Goal: Task Accomplishment & Management: Use online tool/utility

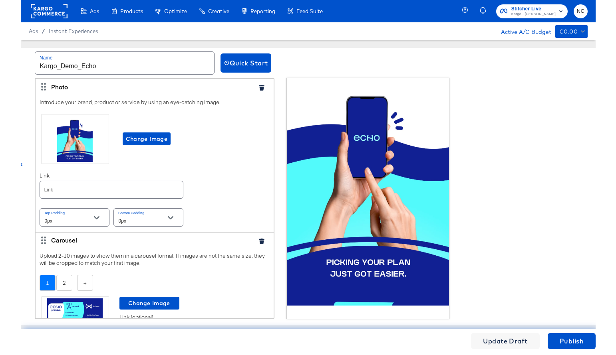
scroll to position [0, 1]
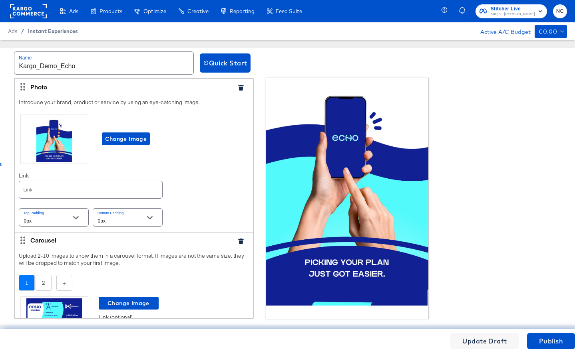
click at [61, 31] on span "Instant Experiences" at bounding box center [53, 31] width 50 height 6
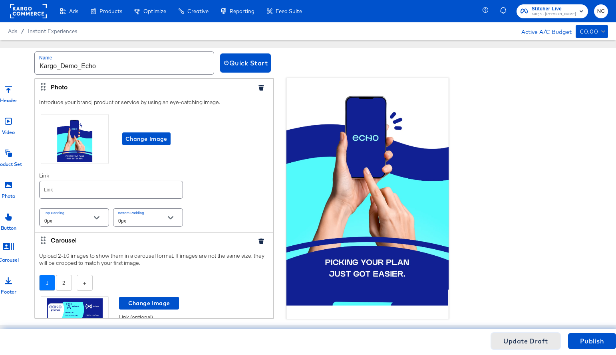
click at [519, 344] on span "Update Draft" at bounding box center [525, 341] width 45 height 11
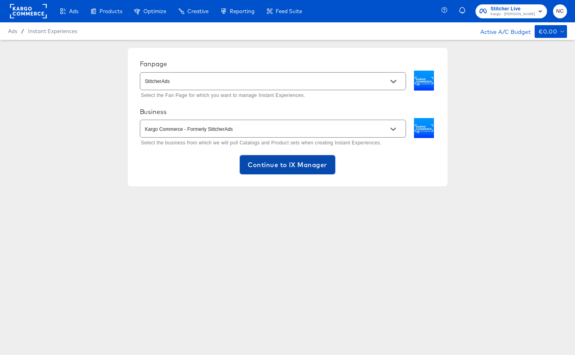
click at [300, 168] on span "Continue to IX Manager" at bounding box center [287, 164] width 79 height 11
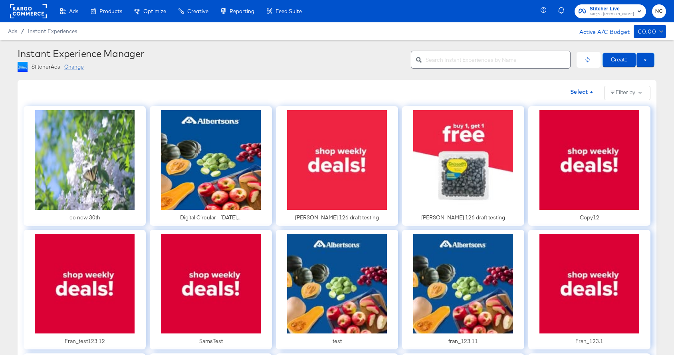
click at [465, 60] on input "text" at bounding box center [498, 56] width 145 height 17
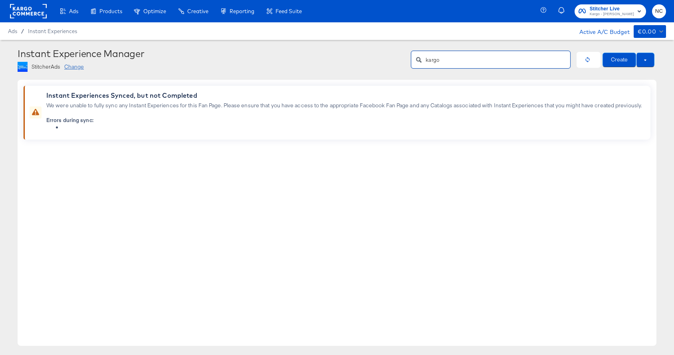
click at [459, 63] on input "kargo" at bounding box center [498, 56] width 145 height 17
type input "k"
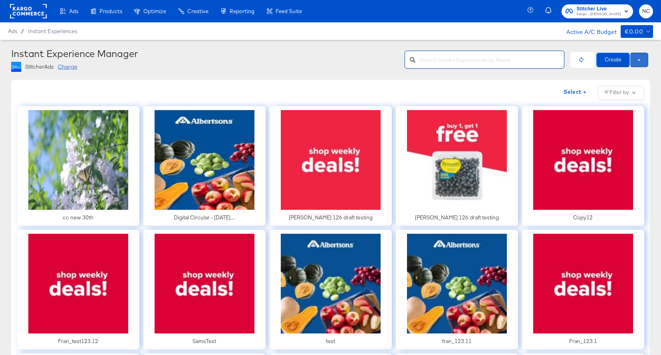
click at [574, 60] on span at bounding box center [639, 60] width 2 height 2
click at [574, 76] on span "Use Draft" at bounding box center [622, 74] width 50 height 10
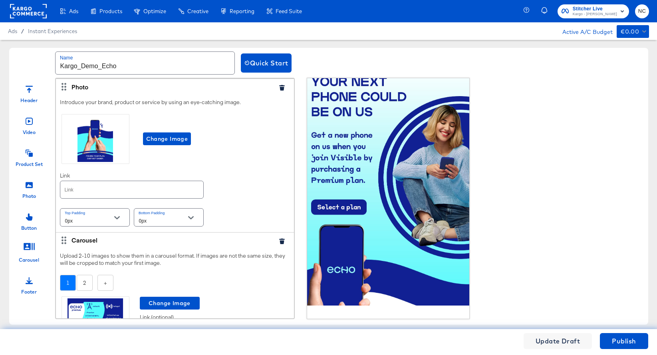
scroll to position [685, 1]
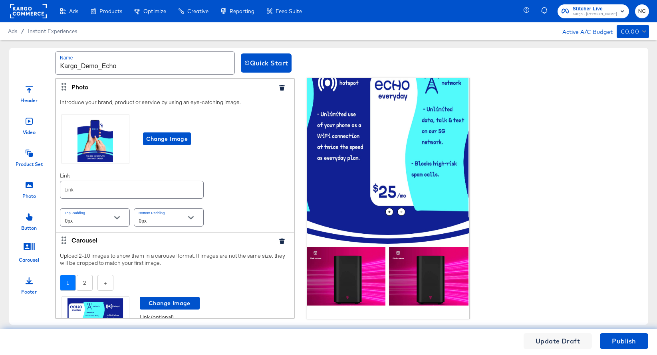
drag, startPoint x: 435, startPoint y: 161, endPoint x: 322, endPoint y: 183, distance: 114.4
click at [323, 183] on img at bounding box center [286, 136] width 163 height 163
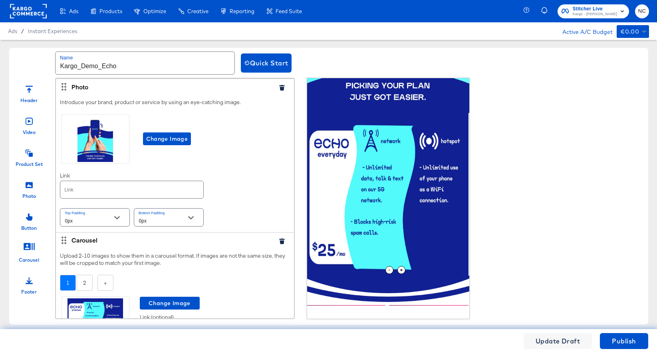
scroll to position [177, 1]
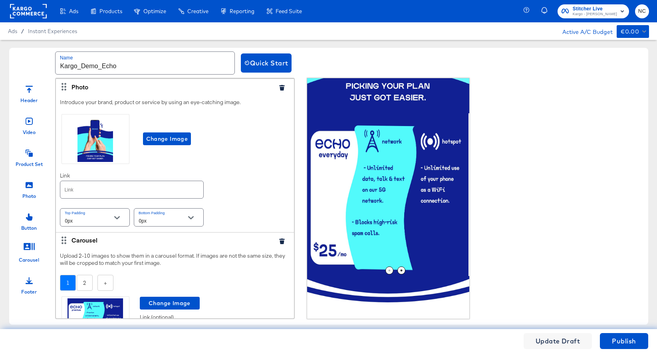
drag, startPoint x: 349, startPoint y: 210, endPoint x: 421, endPoint y: 206, distance: 72.0
click at [419, 206] on img at bounding box center [389, 194] width 163 height 163
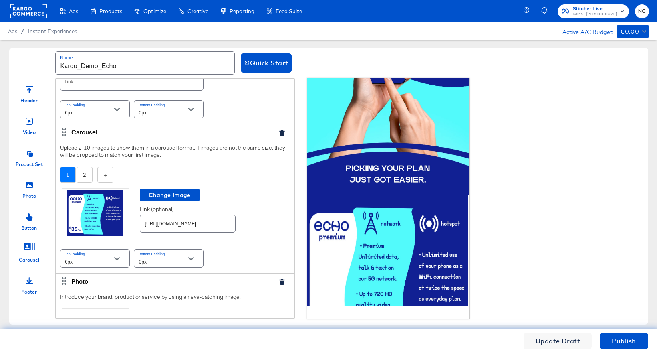
scroll to position [0, 1]
